Goal: Information Seeking & Learning: Learn about a topic

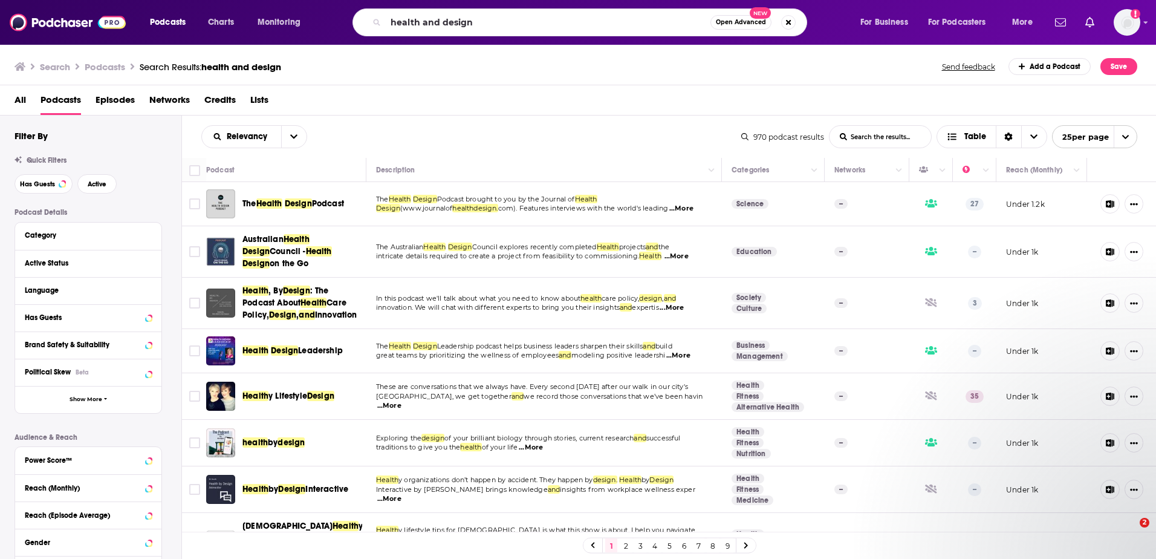
click at [447, 25] on input "health and design" at bounding box center [548, 22] width 325 height 19
type input "keke palmer"
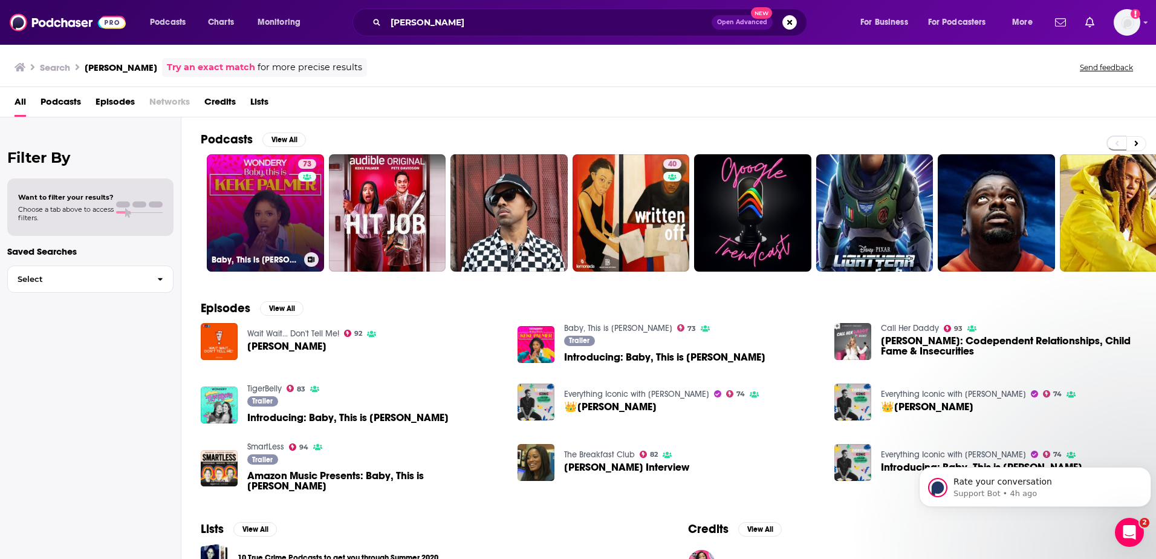
click at [251, 199] on link "73 Baby, This is Keke Palmer" at bounding box center [265, 212] width 117 height 117
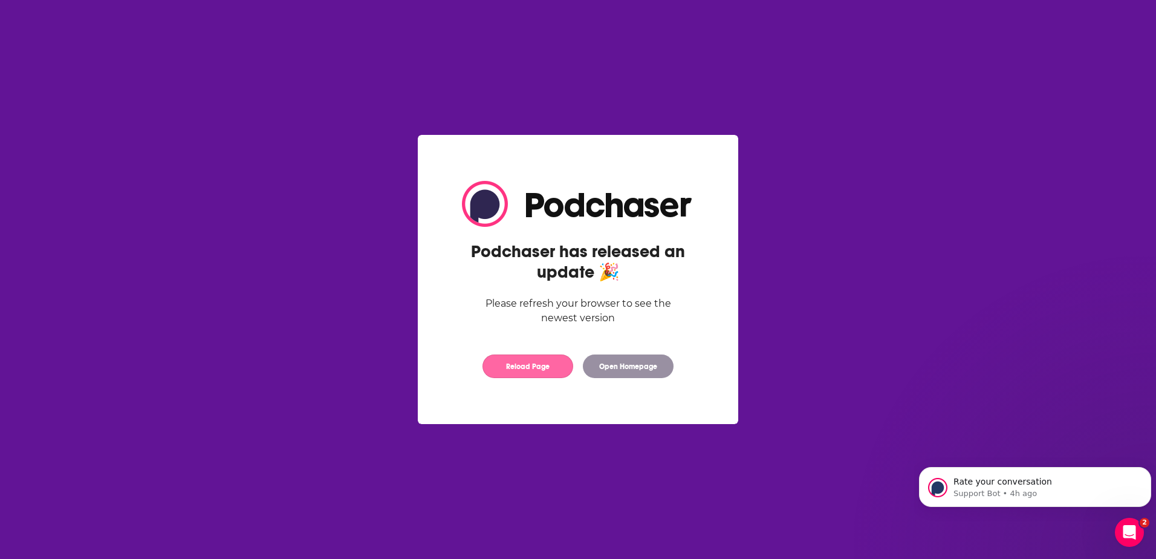
click at [532, 361] on button "Reload Page" at bounding box center [527, 366] width 91 height 24
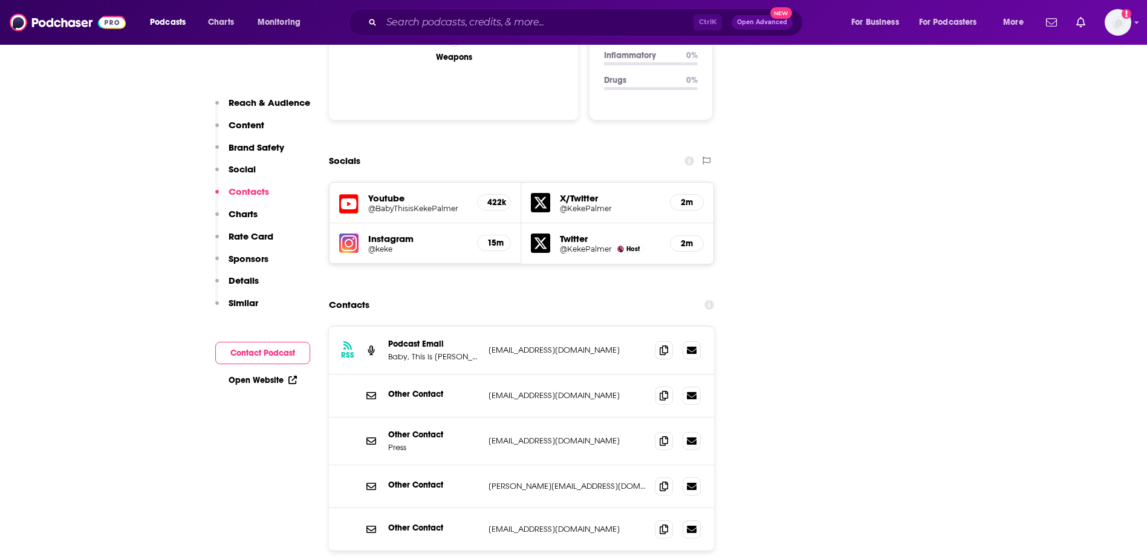
scroll to position [1451, 0]
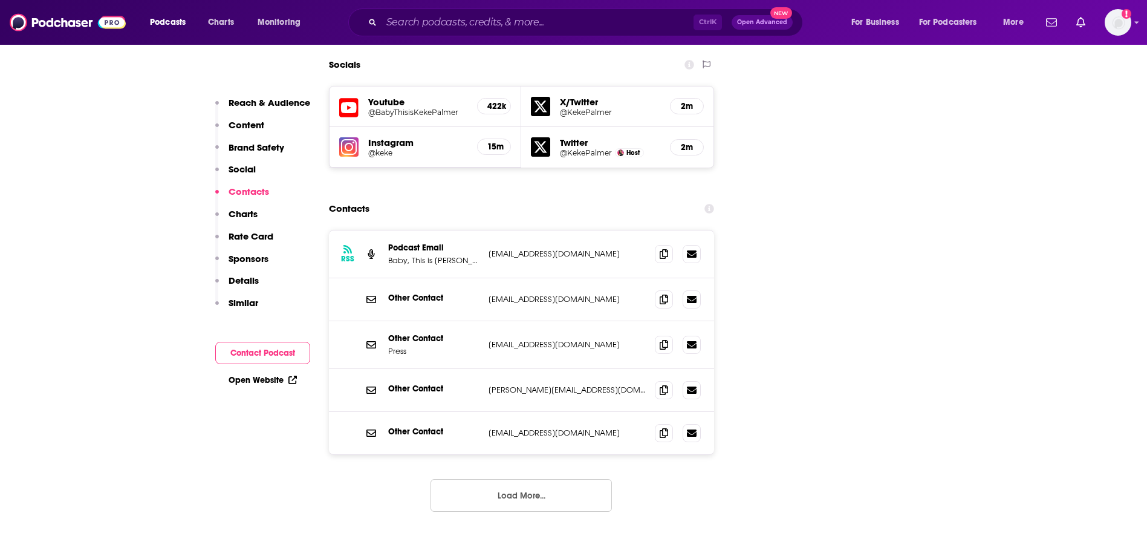
click at [522, 479] on button "Load More..." at bounding box center [520, 495] width 181 height 33
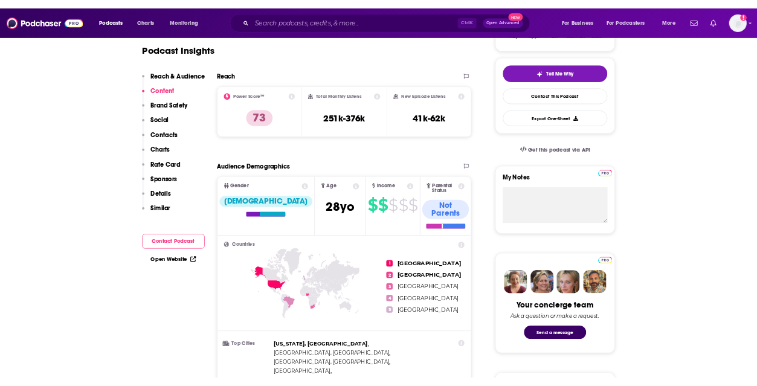
scroll to position [242, 0]
